Goal: Task Accomplishment & Management: Complete application form

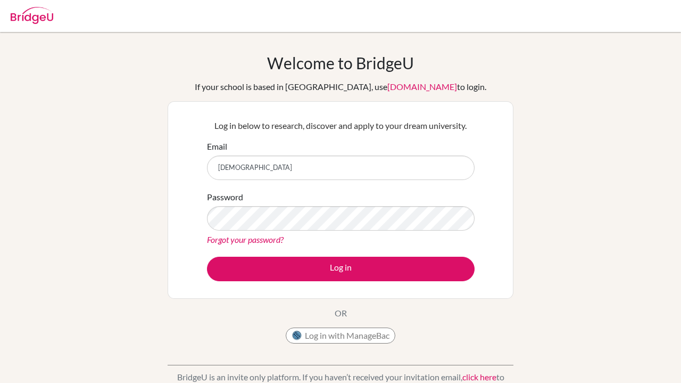
type input "[DEMOGRAPHIC_DATA][DOMAIN_NAME]"
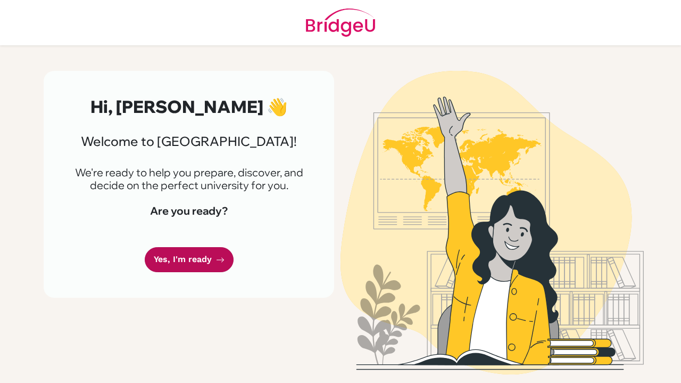
click at [223, 259] on icon at bounding box center [220, 259] width 7 height 5
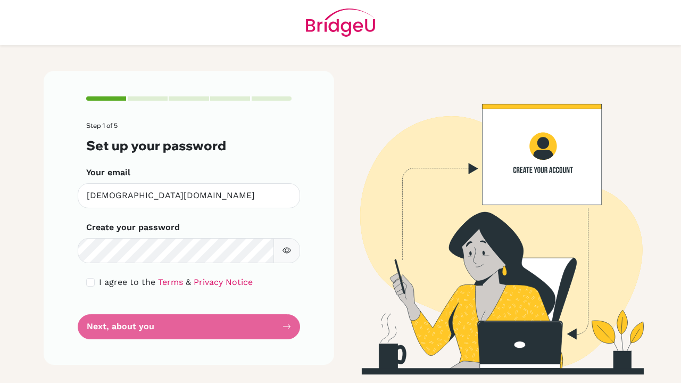
click at [282, 254] on button "button" at bounding box center [287, 250] width 27 height 25
click at [86, 281] on div "Step 1 of 5 Set up your password Your email [EMAIL_ADDRESS][DOMAIN_NAME] Invali…" at bounding box center [189, 217] width 291 height 293
click at [87, 281] on input "checkbox" at bounding box center [90, 282] width 9 height 9
checkbox input "true"
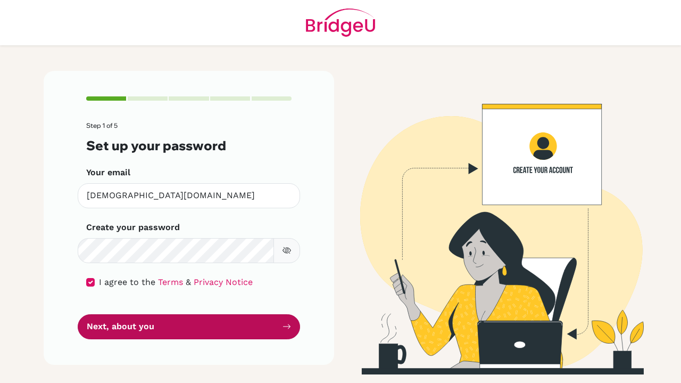
click at [110, 331] on button "Next, about you" at bounding box center [189, 326] width 223 height 25
